Goal: Task Accomplishment & Management: Manage account settings

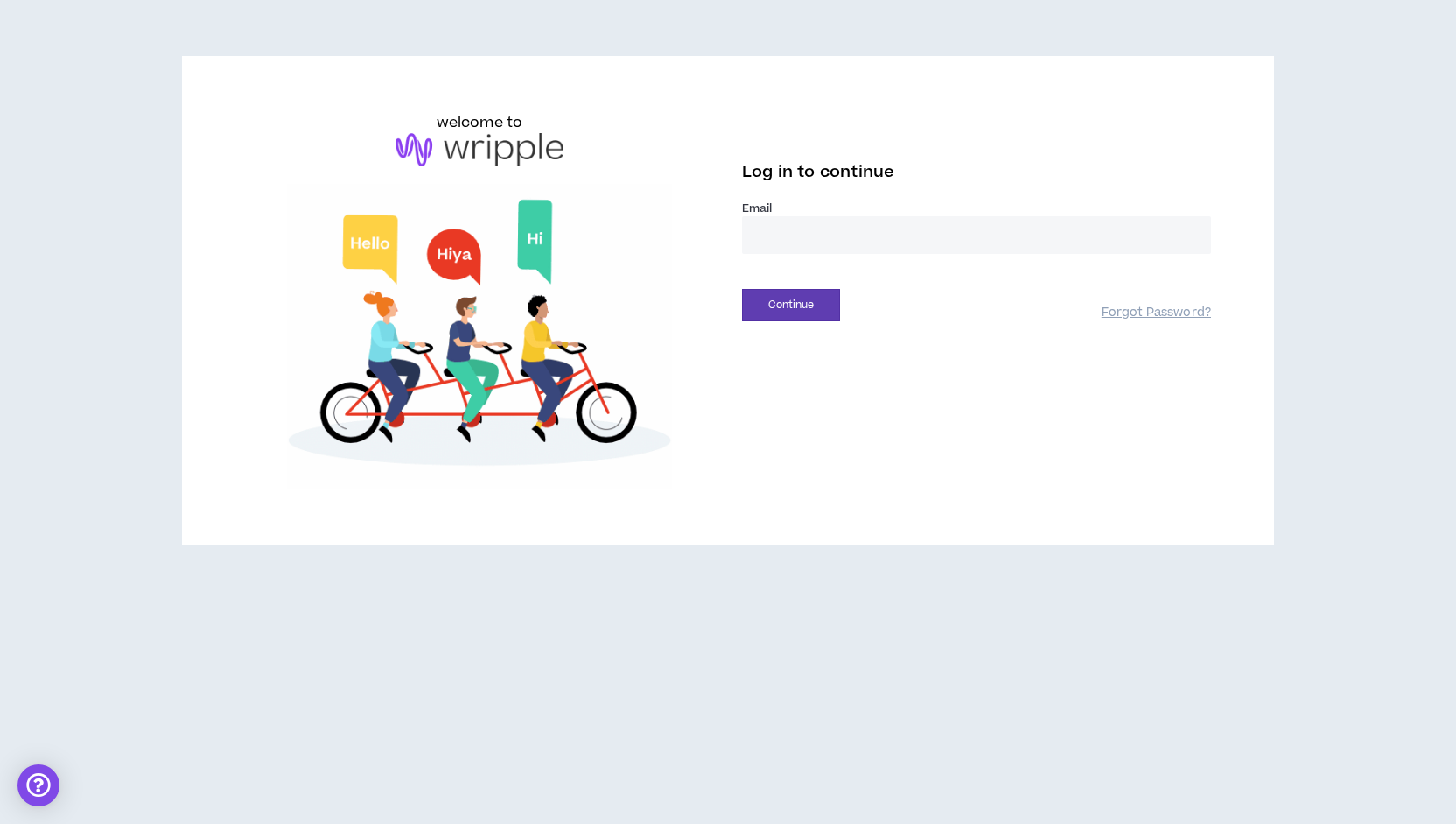
type input "**********"
click at [791, 307] on button "Continue" at bounding box center [791, 305] width 98 height 32
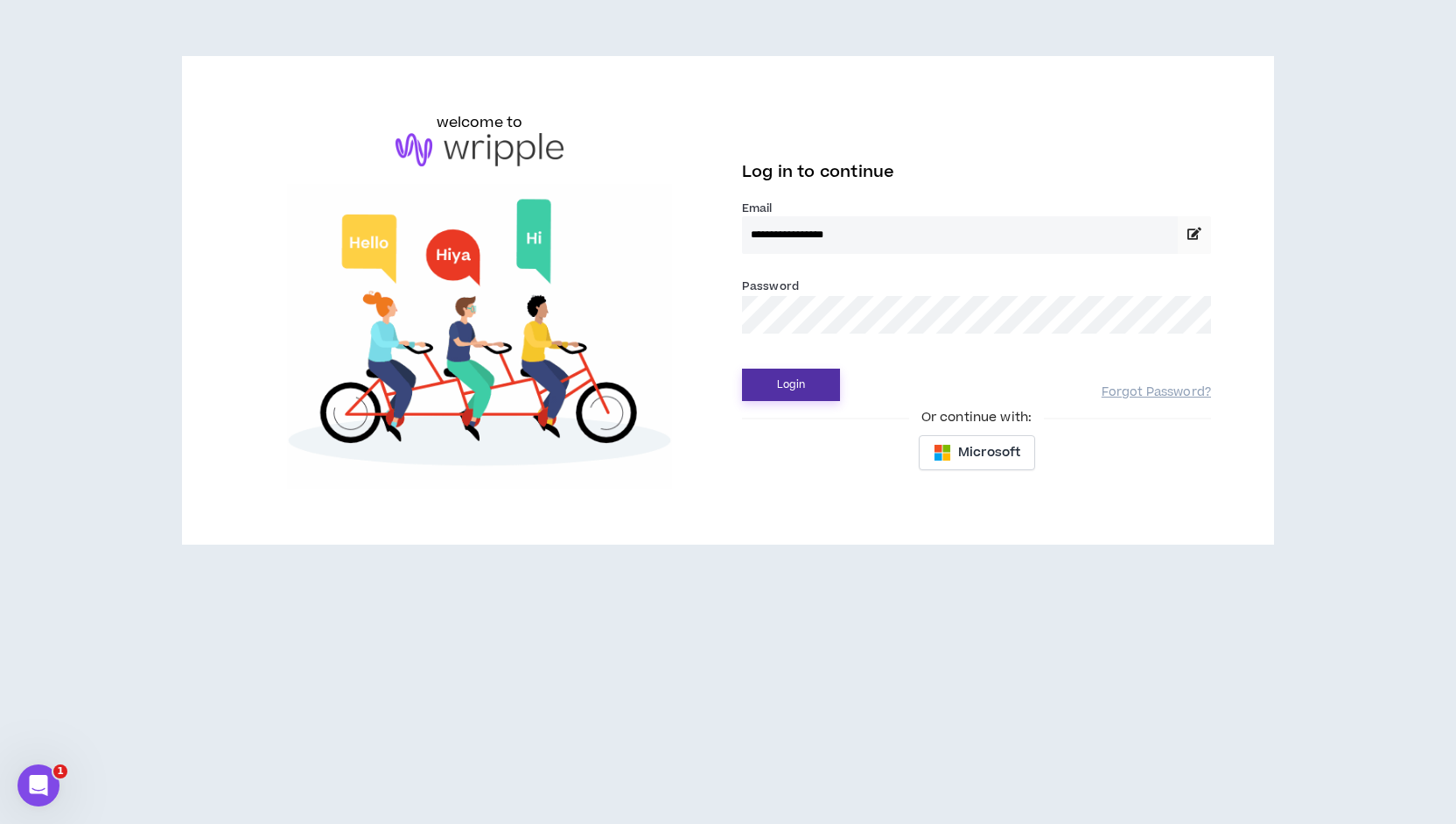
click at [797, 383] on button "Login" at bounding box center [791, 385] width 98 height 32
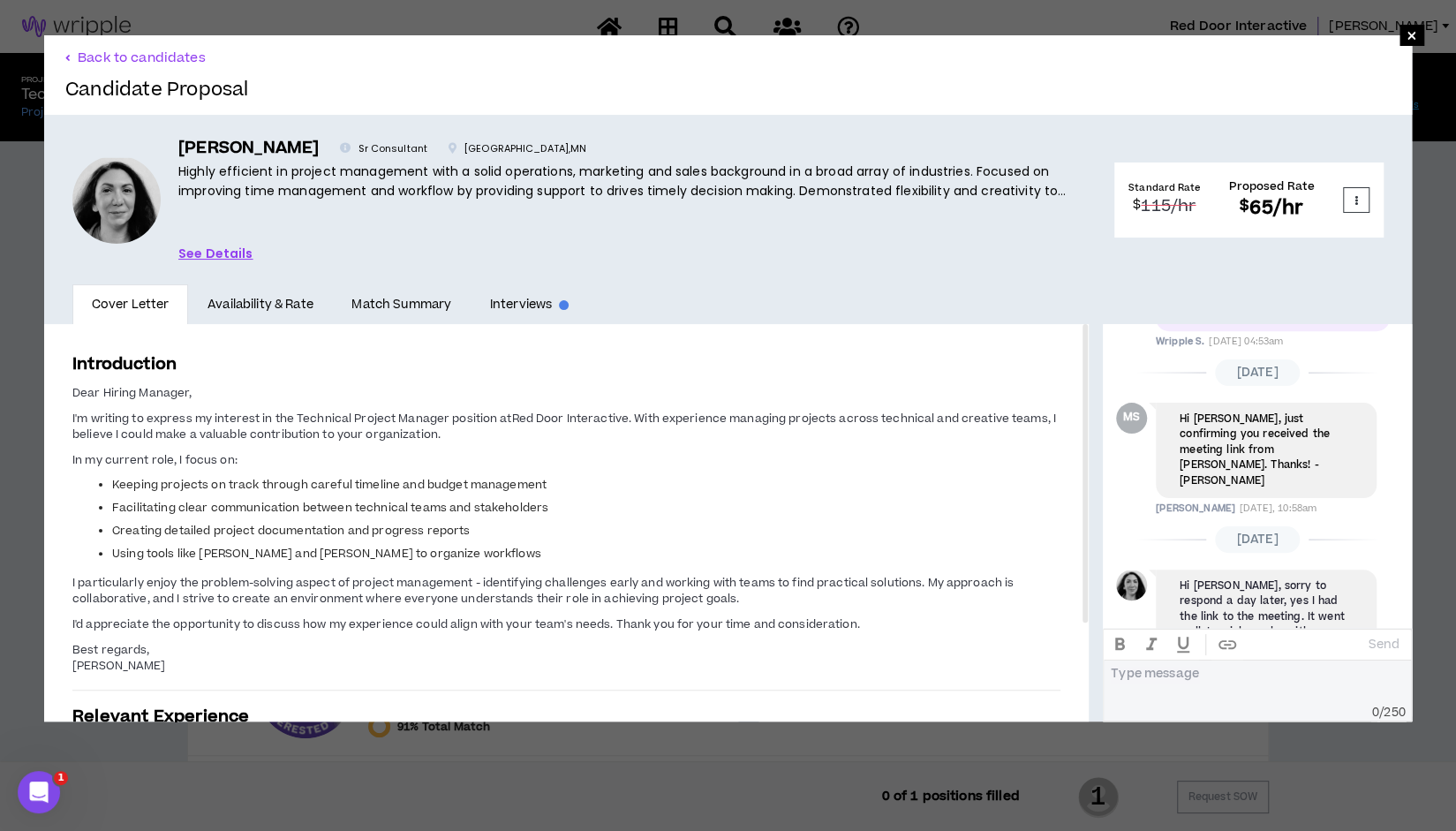
scroll to position [698, 0]
click at [1283, 525] on span "[DATE]" at bounding box center [1257, 539] width 85 height 27
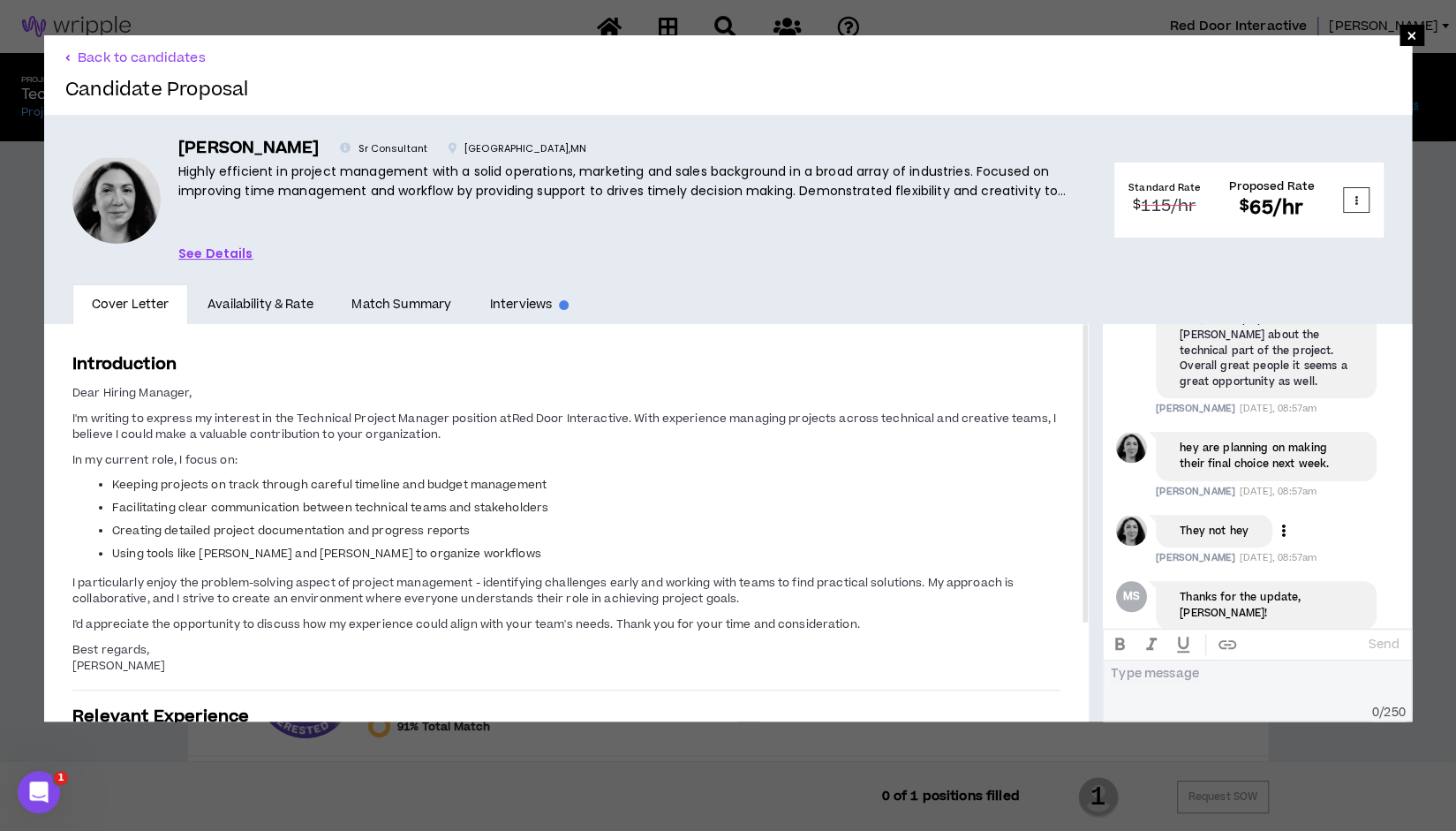
scroll to position [1010, 0]
click at [1405, 26] on span "×" at bounding box center [1412, 35] width 25 height 21
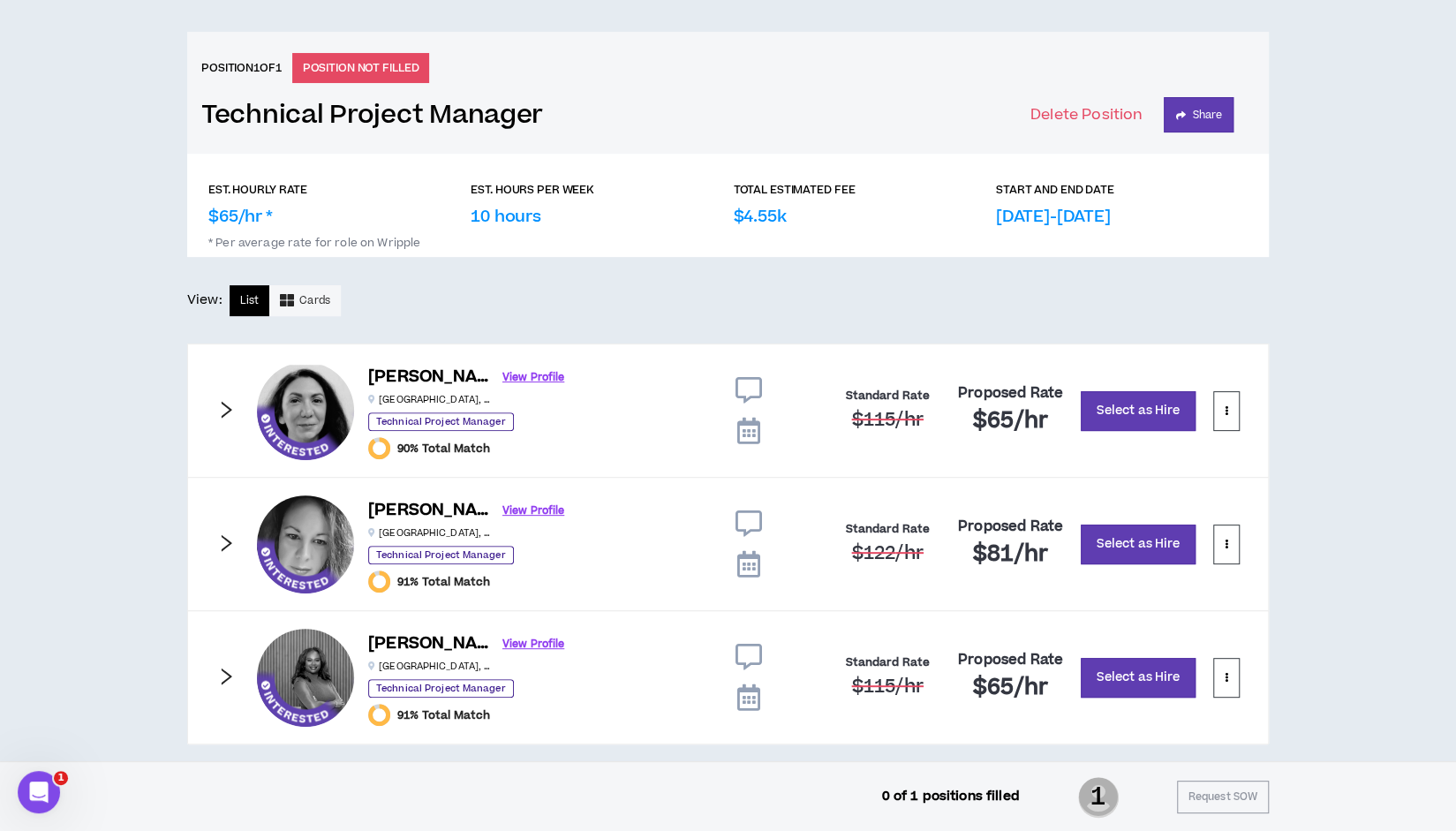
scroll to position [161, 0]
